Goal: Task Accomplishment & Management: Use online tool/utility

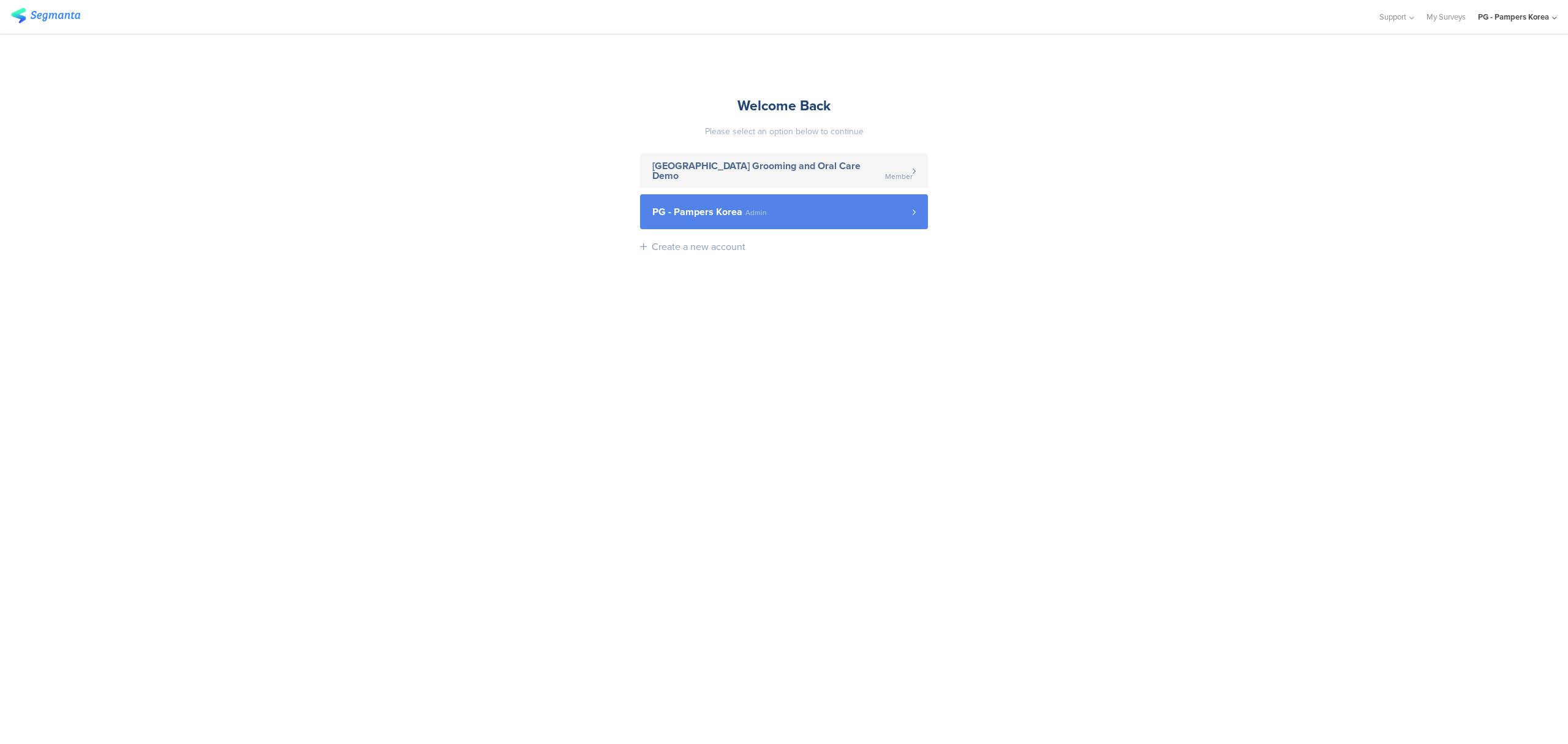
click at [768, 211] on span "PG - Pampers Korea Admin" at bounding box center [782, 212] width 260 height 10
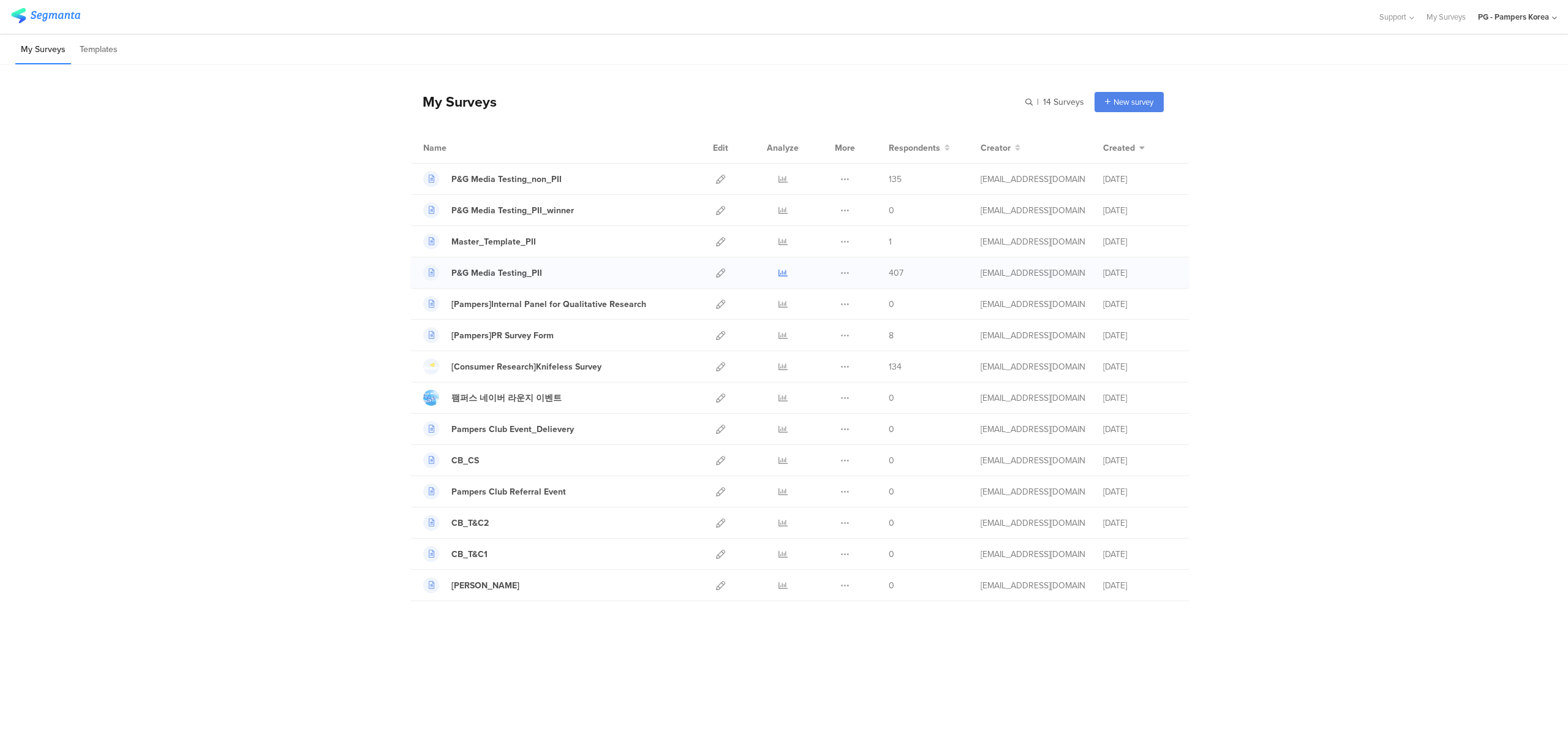
click at [786, 276] on icon at bounding box center [783, 272] width 9 height 9
click at [557, 209] on div "P&G Media Testing_PII_winner" at bounding box center [513, 210] width 123 height 13
click at [722, 275] on icon at bounding box center [720, 272] width 9 height 9
click at [843, 179] on icon at bounding box center [845, 179] width 9 height 9
click at [785, 179] on icon at bounding box center [783, 179] width 9 height 9
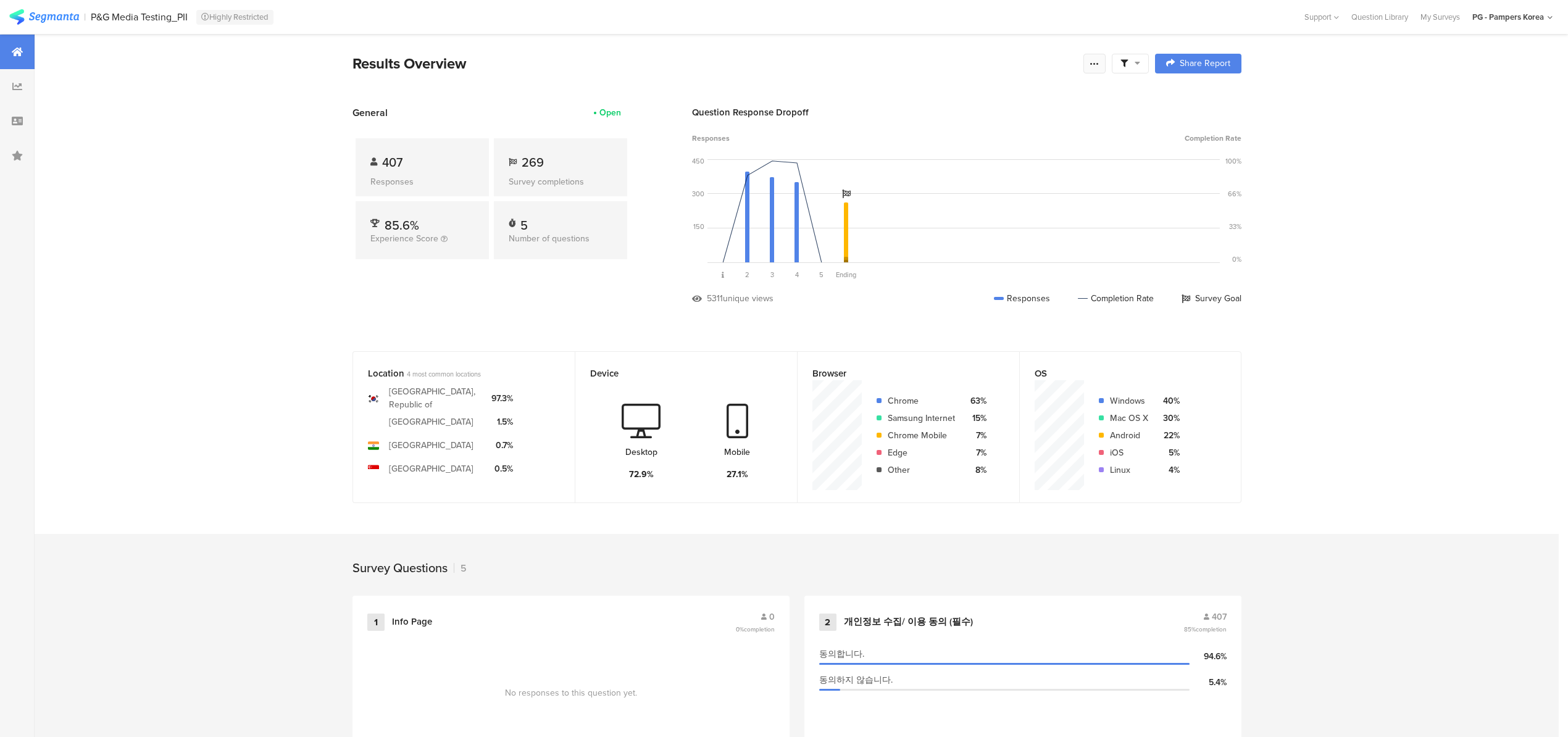
click at [1099, 67] on icon at bounding box center [1094, 64] width 10 height 10
click at [992, 188] on span "Export Results" at bounding box center [967, 188] width 55 height 13
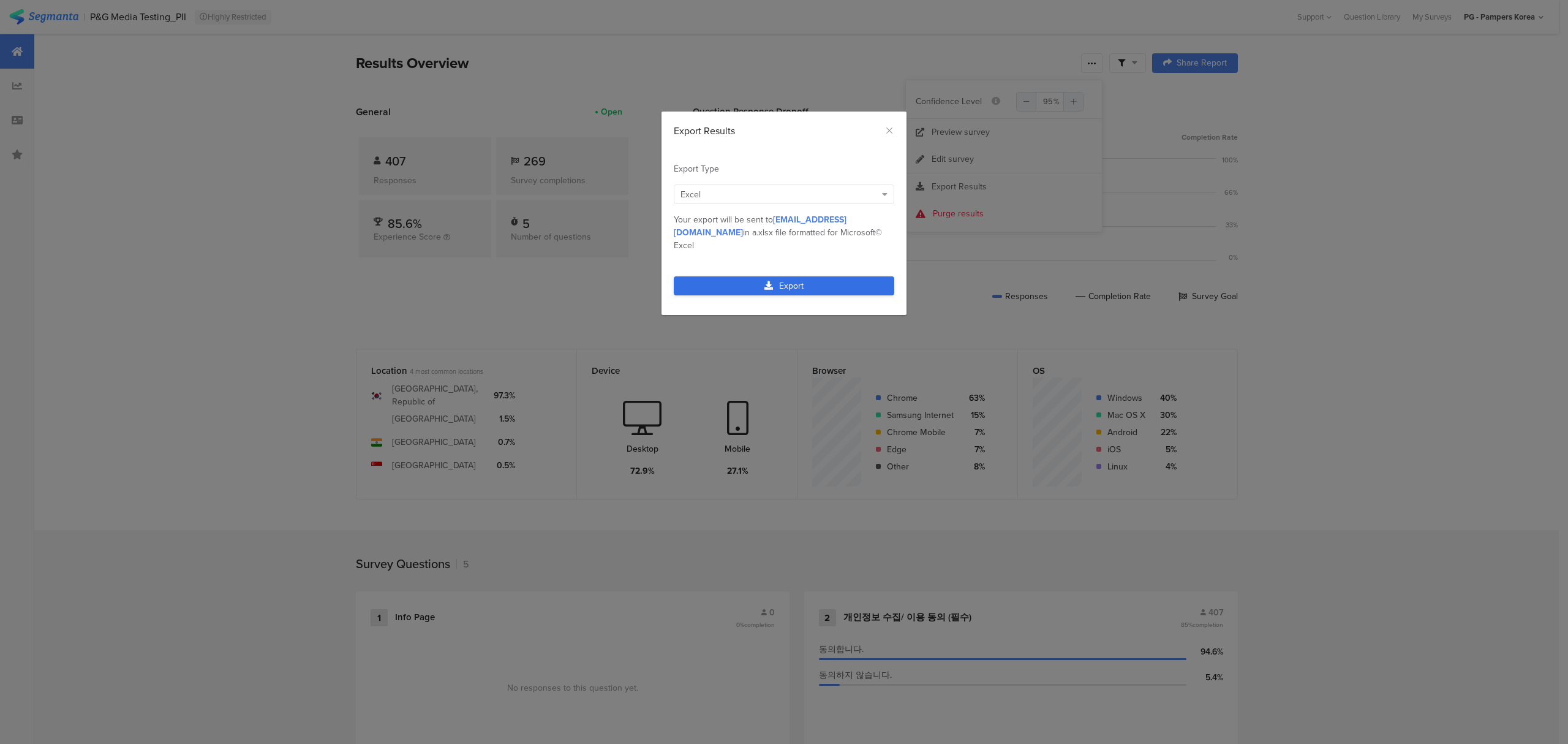
click at [836, 276] on link "Export" at bounding box center [784, 285] width 220 height 19
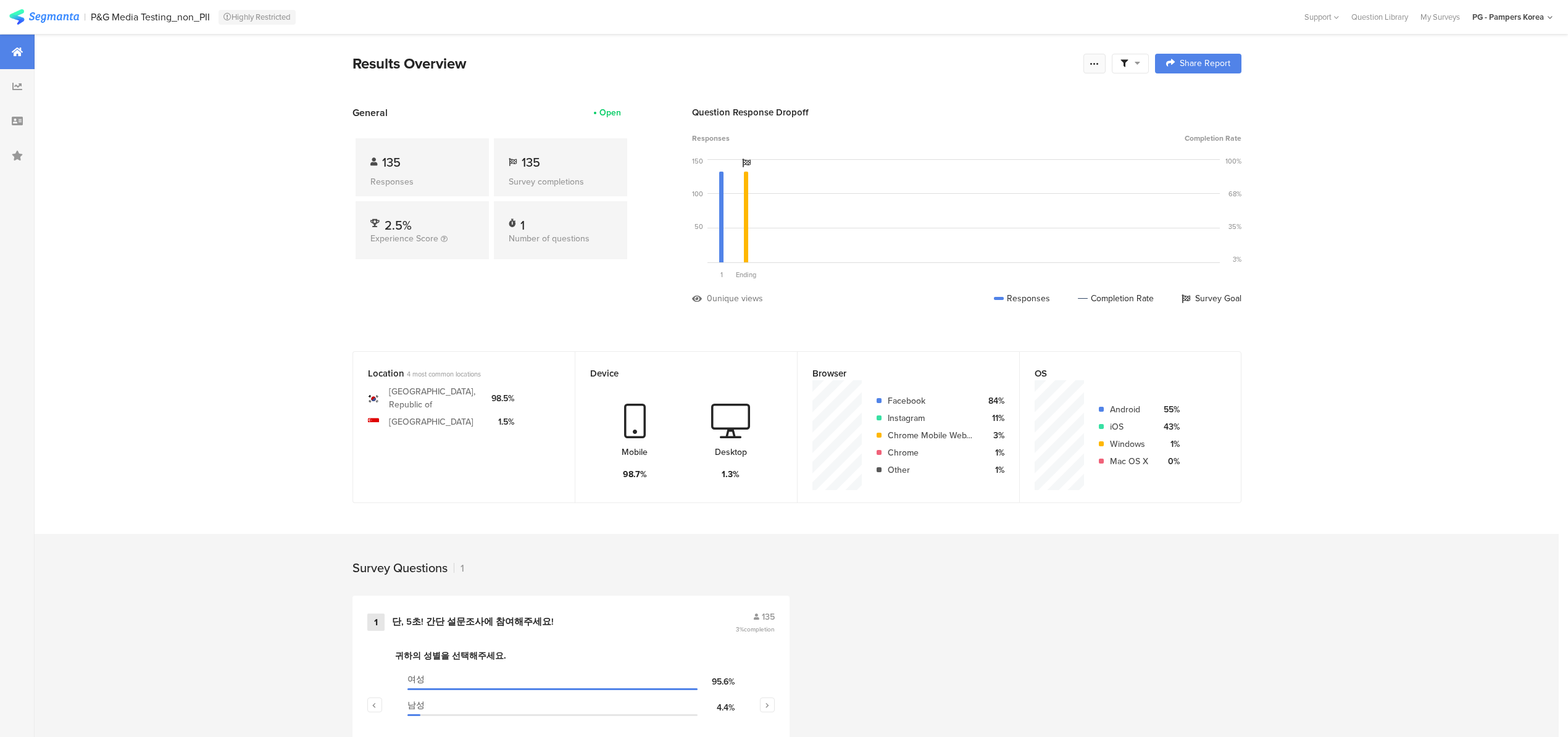
click at [1099, 64] on icon at bounding box center [1094, 64] width 10 height 10
click at [1041, 190] on div "Export Results" at bounding box center [1012, 187] width 198 height 12
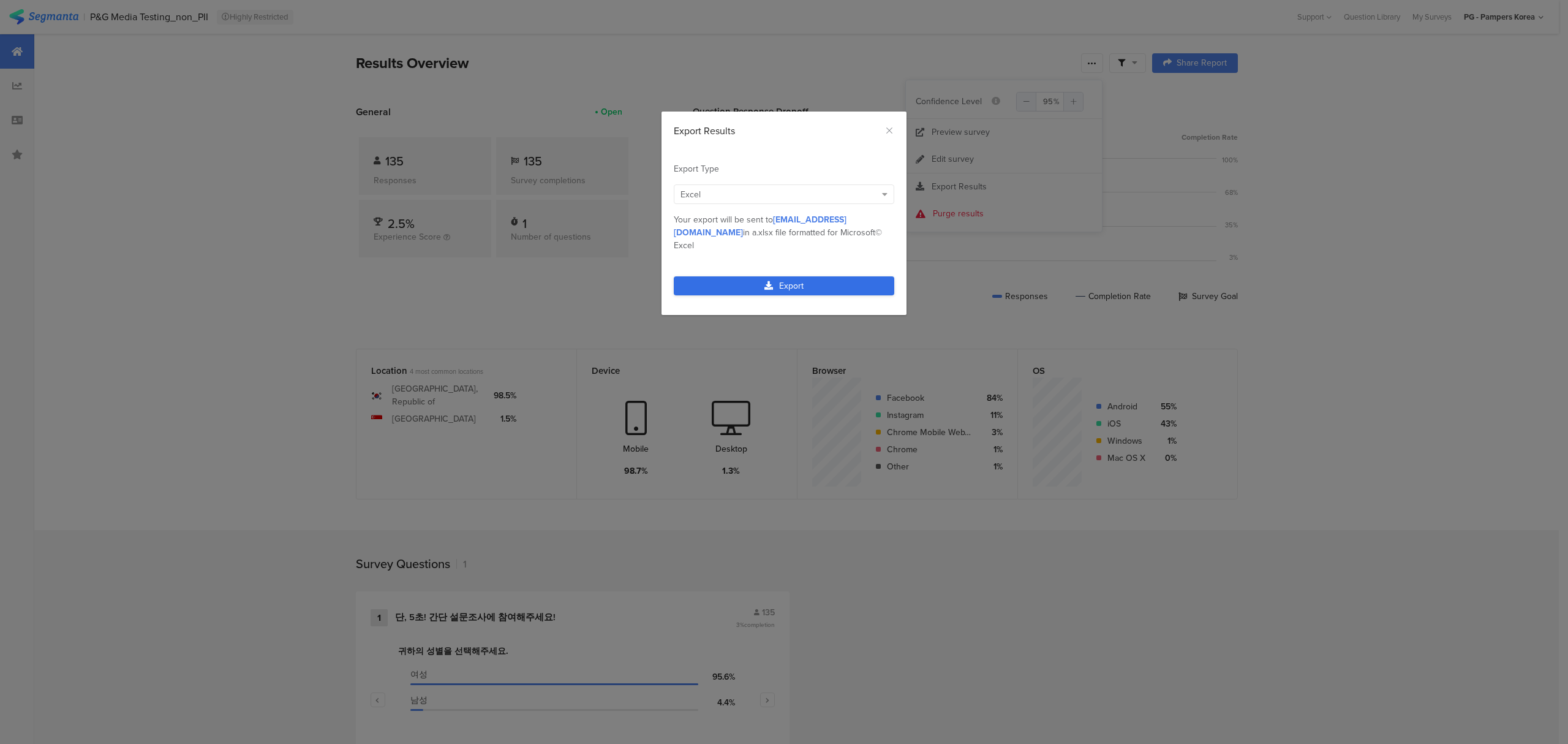
click at [824, 276] on link "Export" at bounding box center [784, 285] width 220 height 19
